Goal: Book appointment/travel/reservation

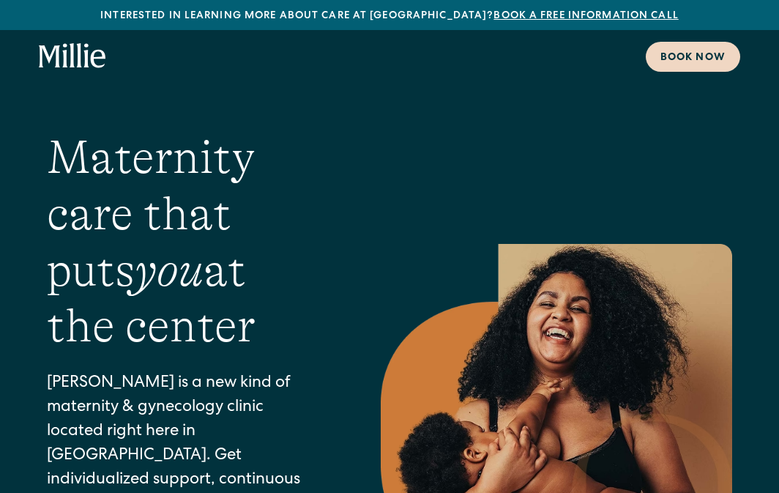
click at [677, 60] on div "Book now" at bounding box center [693, 58] width 65 height 15
click at [524, 18] on link "Book a free information call" at bounding box center [586, 16] width 185 height 10
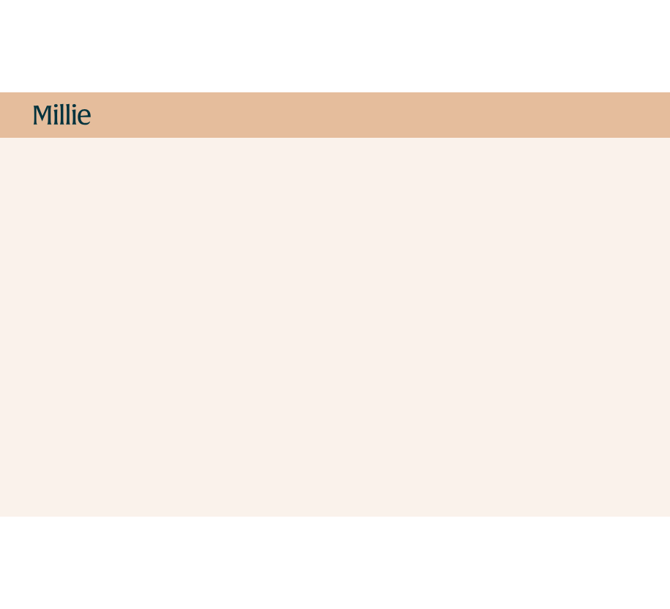
scroll to position [536, 0]
